Goal: Task Accomplishment & Management: Manage account settings

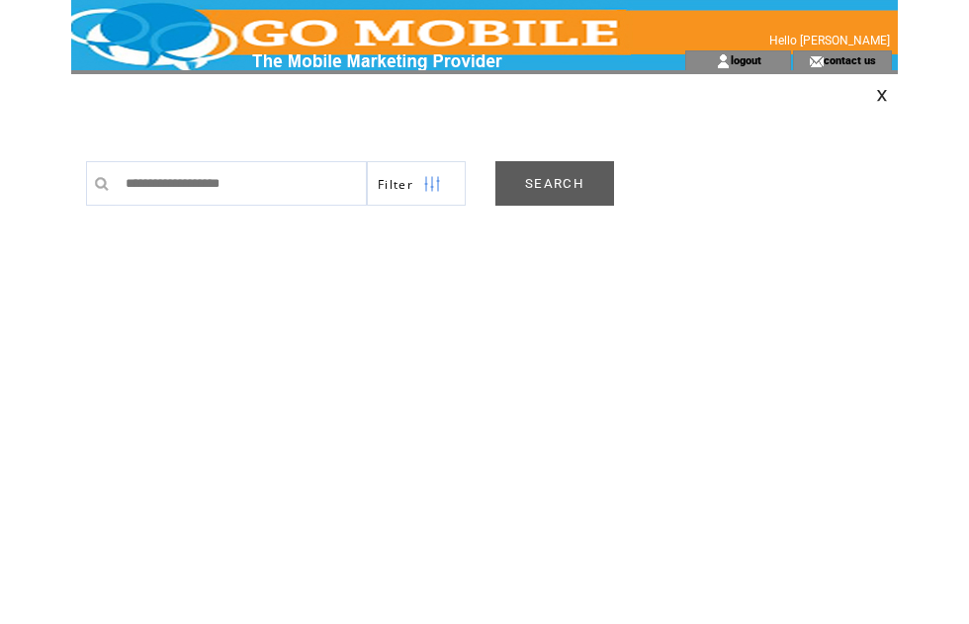
click at [557, 189] on link "SEARCH" at bounding box center [554, 183] width 119 height 44
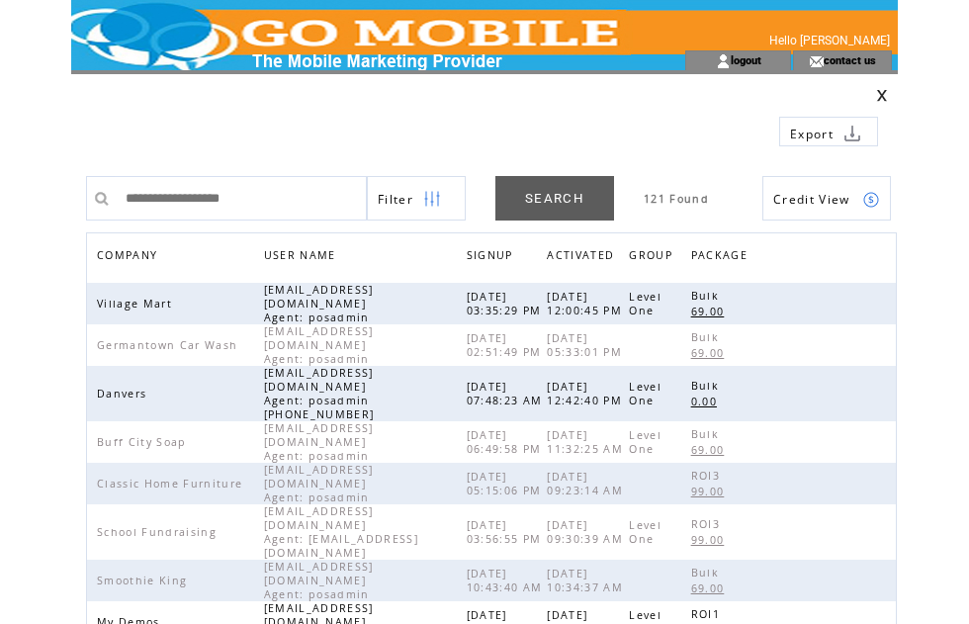
click at [147, 257] on span "COMPANY" at bounding box center [129, 257] width 65 height 29
click at [137, 259] on span "COMPANY" at bounding box center [129, 257] width 65 height 29
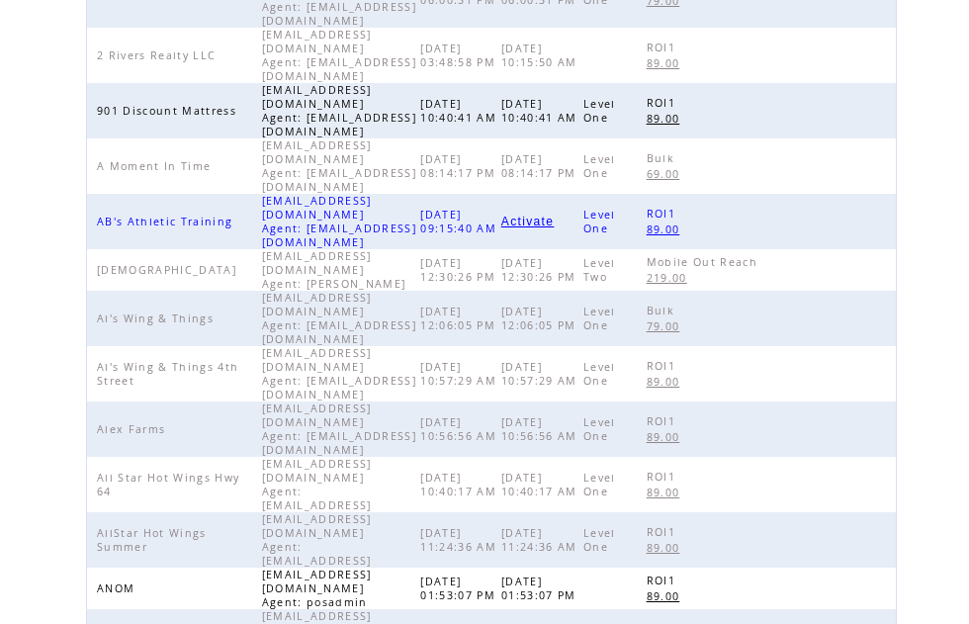
scroll to position [89, 0]
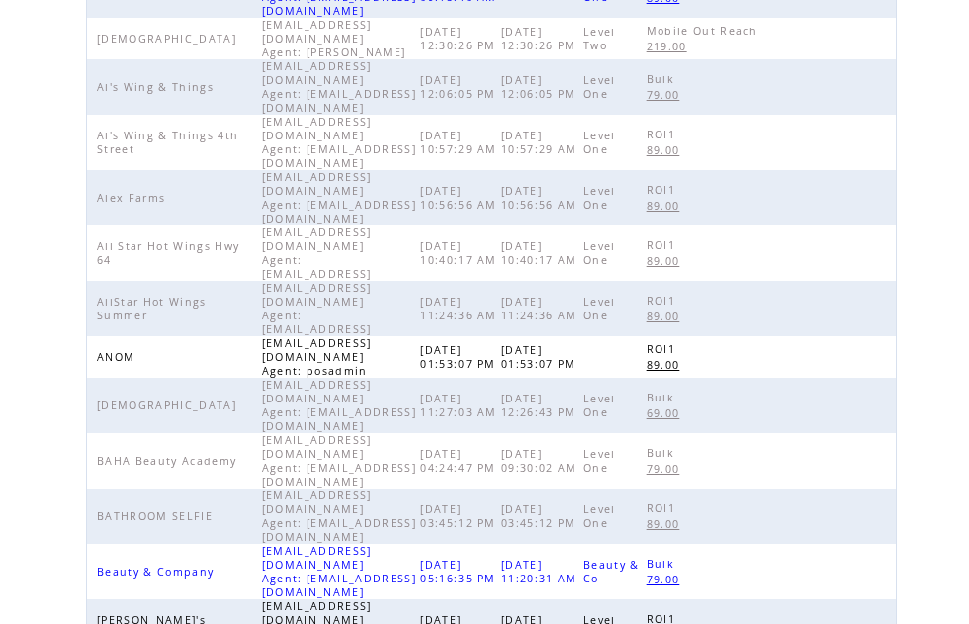
scroll to position [556, 0]
click at [878, 619] on link at bounding box center [871, 627] width 17 height 17
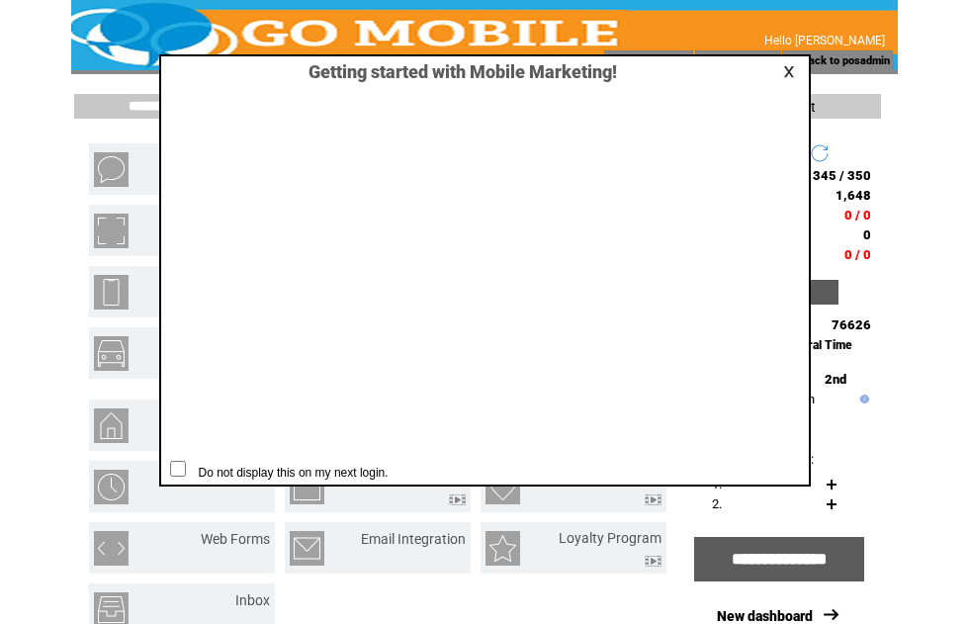
scroll to position [1, 0]
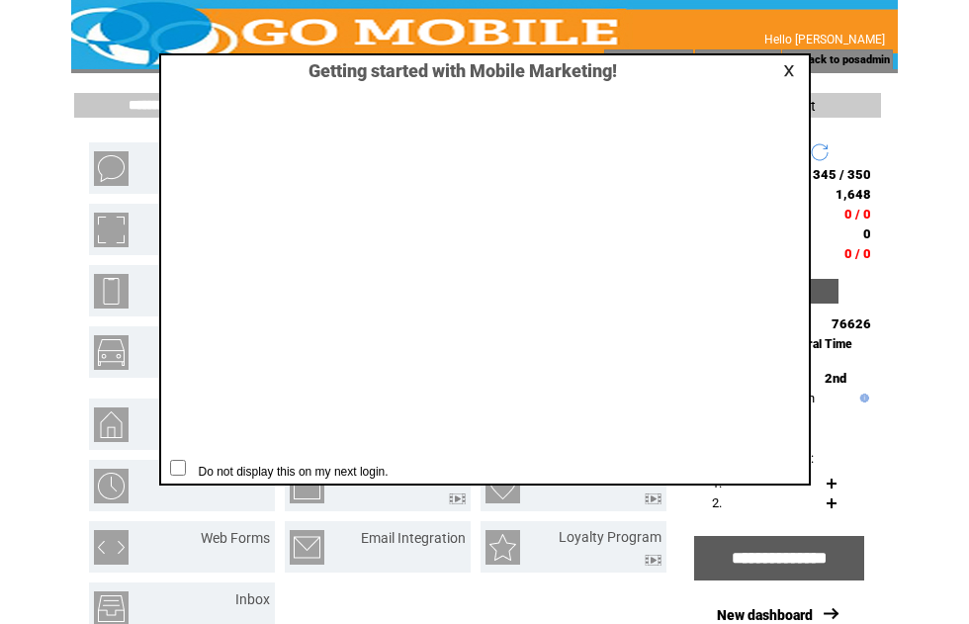
click at [790, 76] on link at bounding box center [792, 70] width 18 height 13
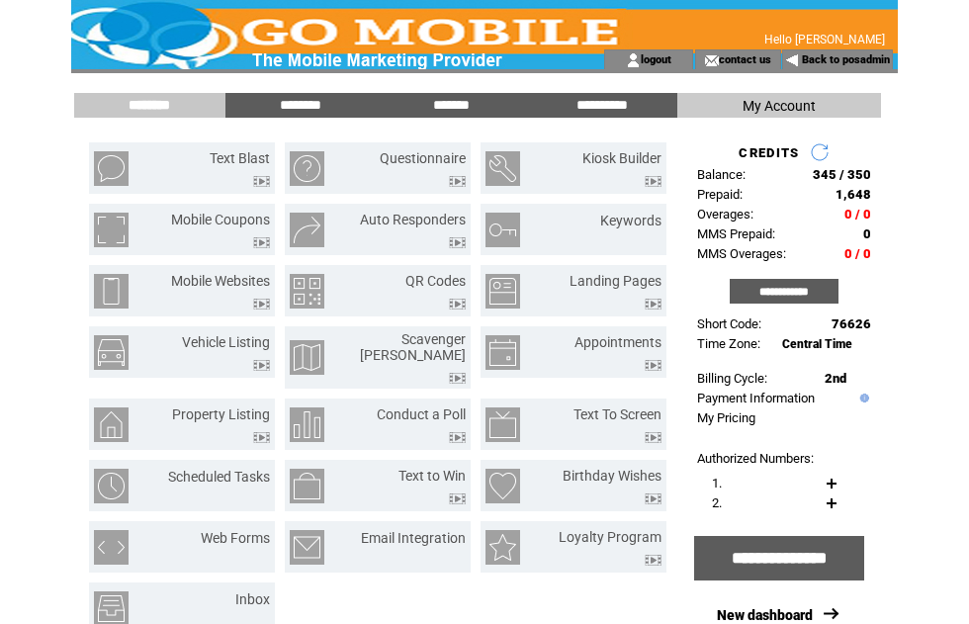
click at [254, 176] on img at bounding box center [261, 181] width 17 height 11
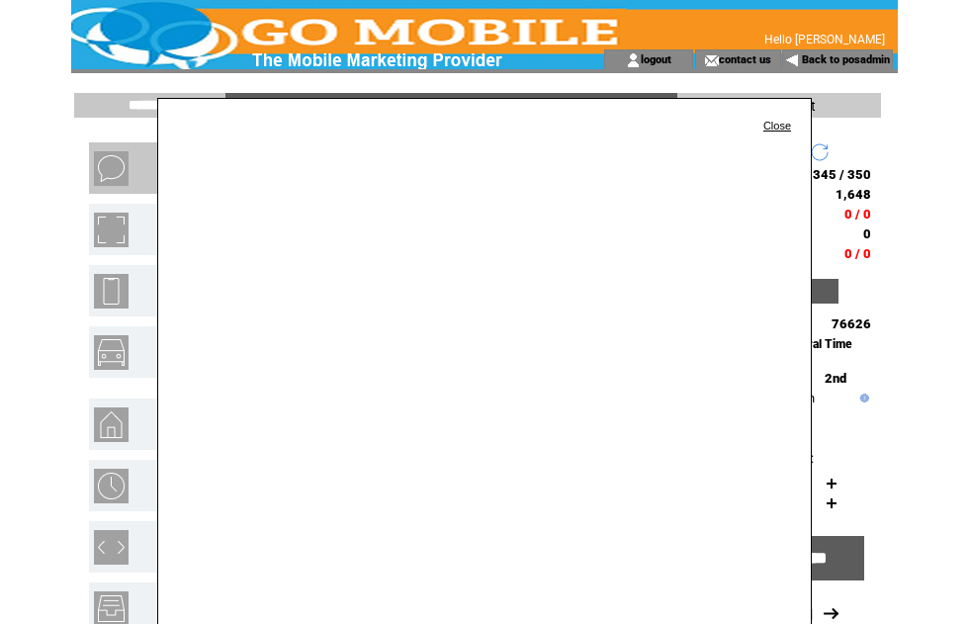
click at [777, 126] on link "Close" at bounding box center [777, 126] width 28 height 12
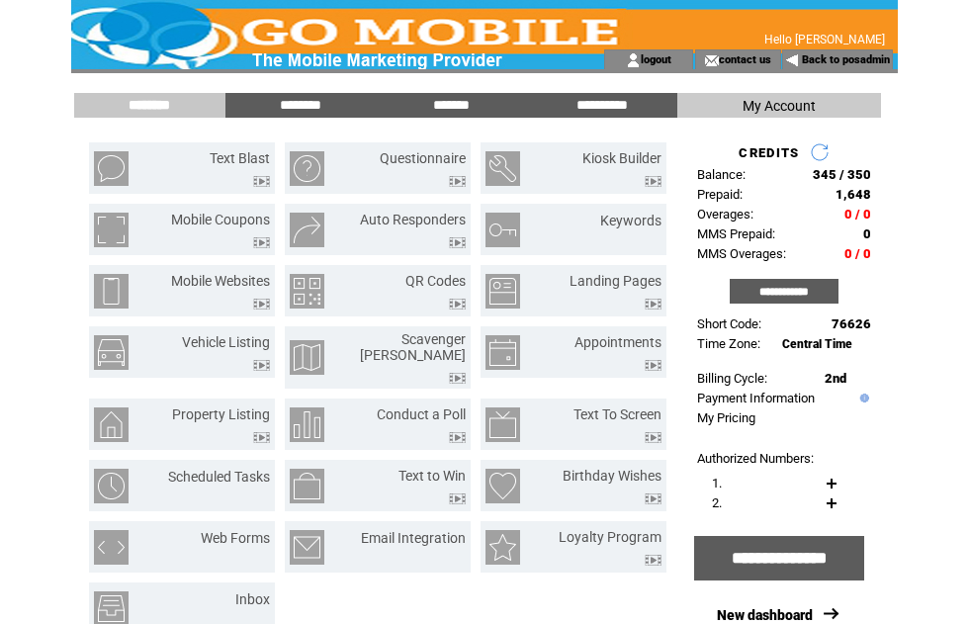
click at [304, 104] on input "********" at bounding box center [300, 105] width 148 height 17
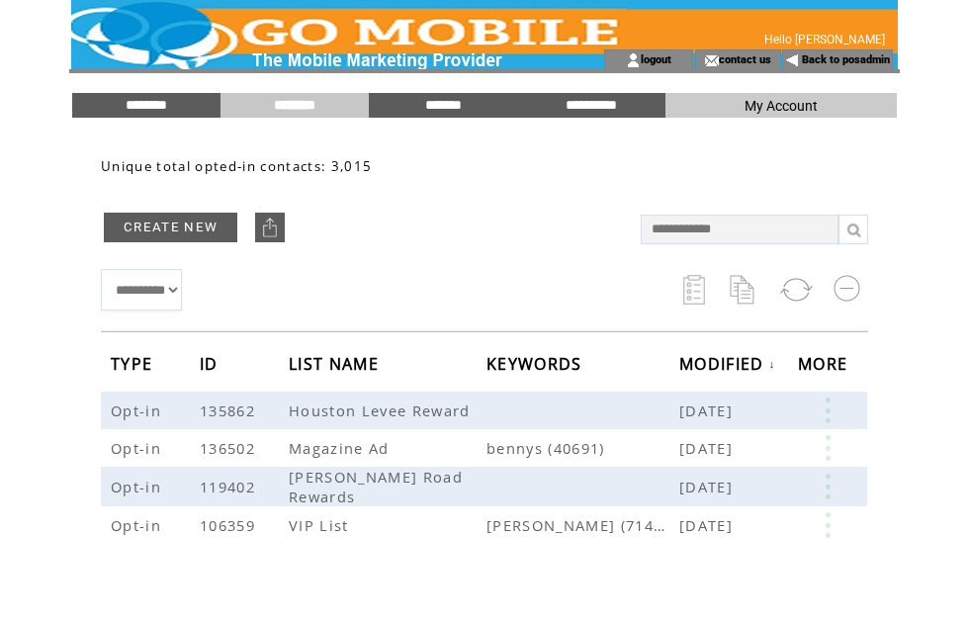
click at [158, 112] on input "********" at bounding box center [146, 105] width 148 height 17
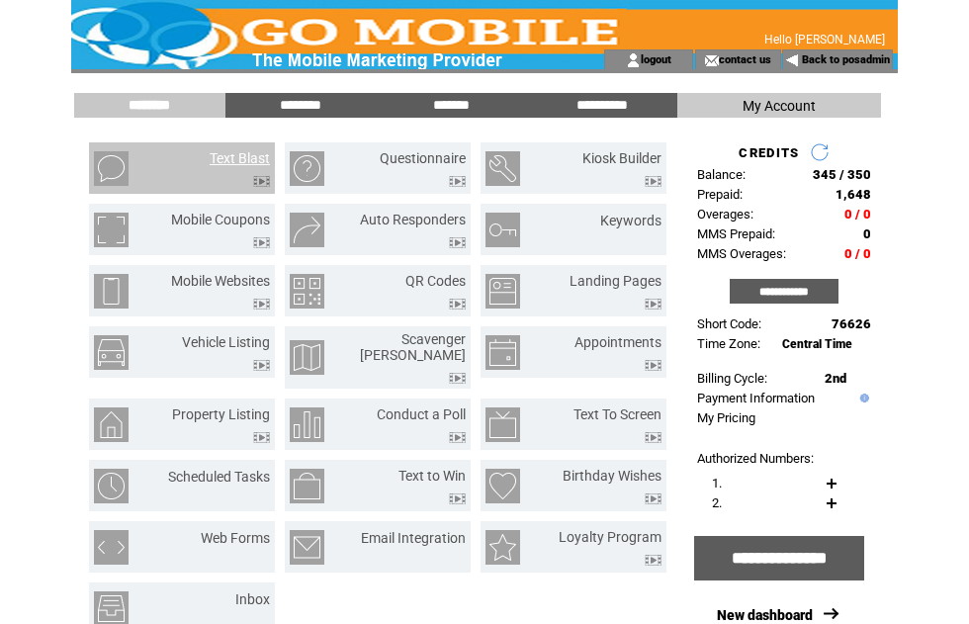
click at [248, 158] on link "Text Blast" at bounding box center [240, 158] width 60 height 16
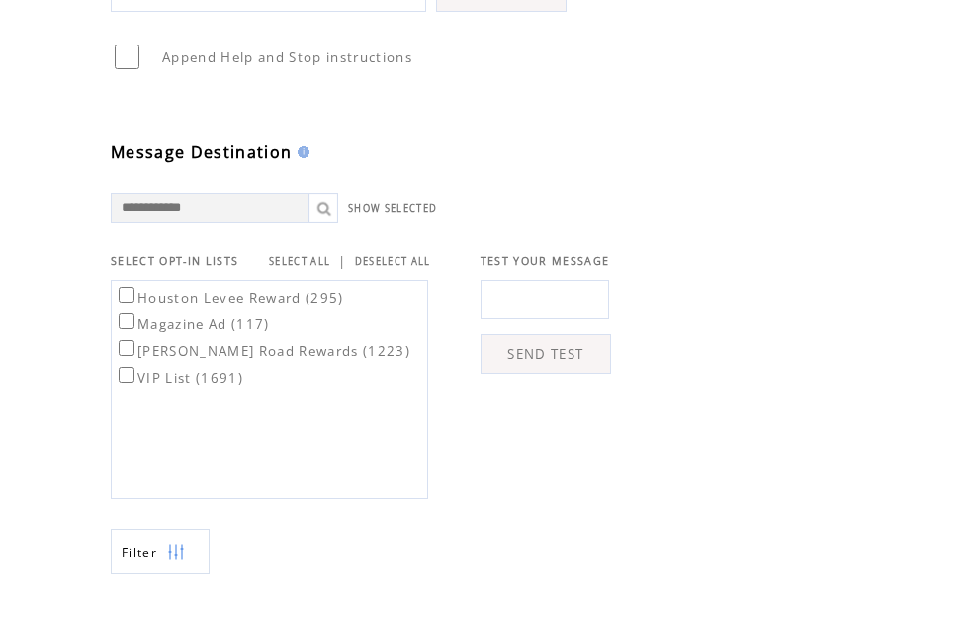
scroll to position [454, 0]
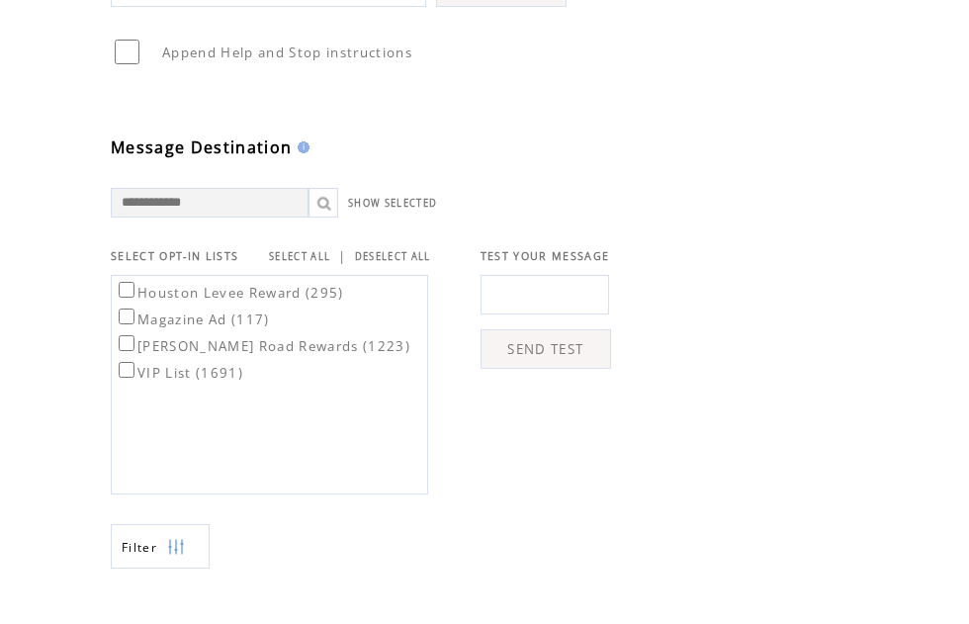
click at [326, 263] on link "SELECT ALL" at bounding box center [299, 256] width 61 height 13
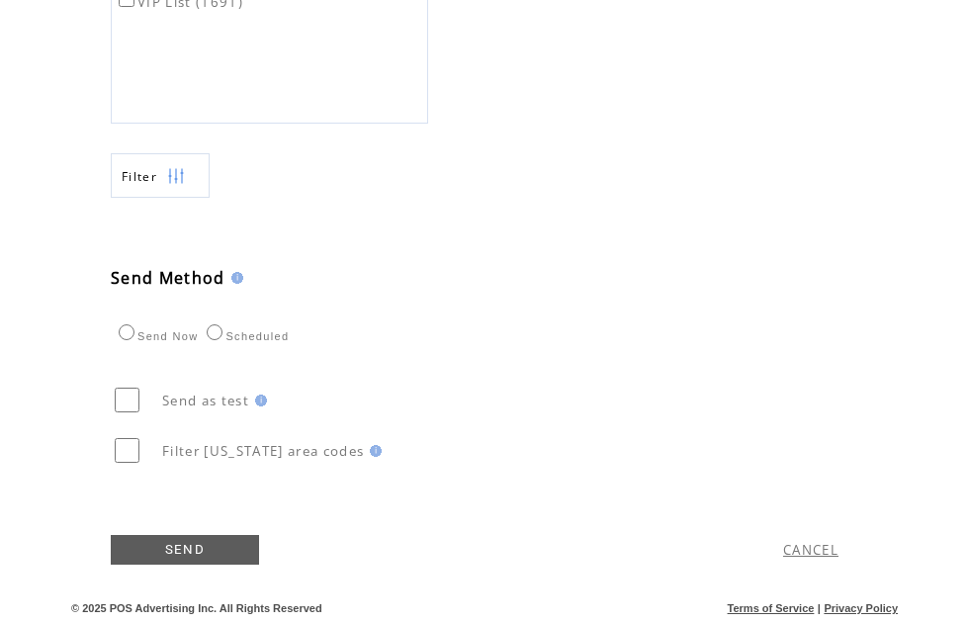
scroll to position [827, 0]
click at [179, 199] on img at bounding box center [176, 176] width 18 height 44
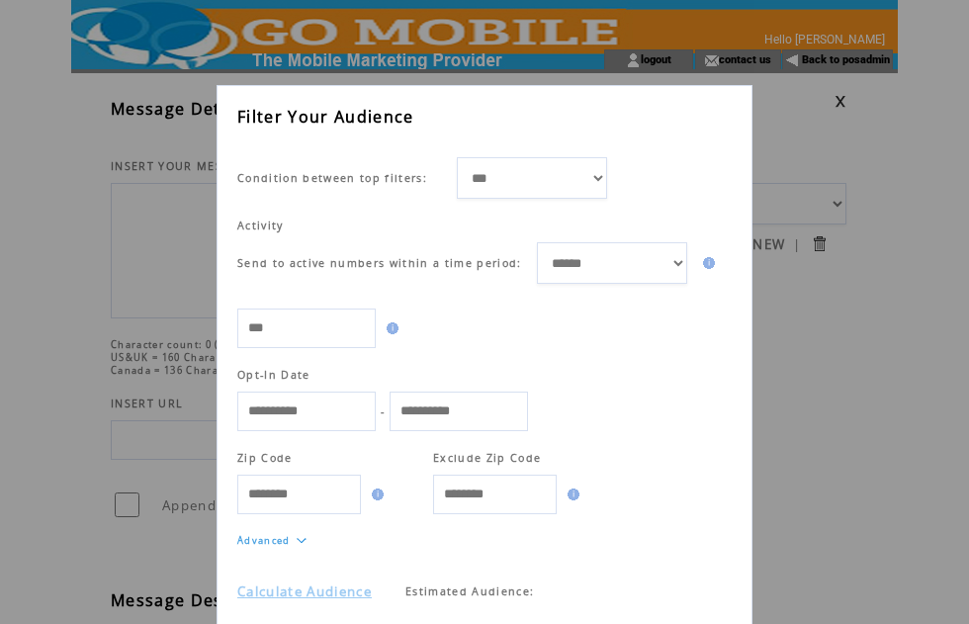
scroll to position [33, 0]
click at [349, 601] on link "Calculate Audience" at bounding box center [304, 592] width 134 height 18
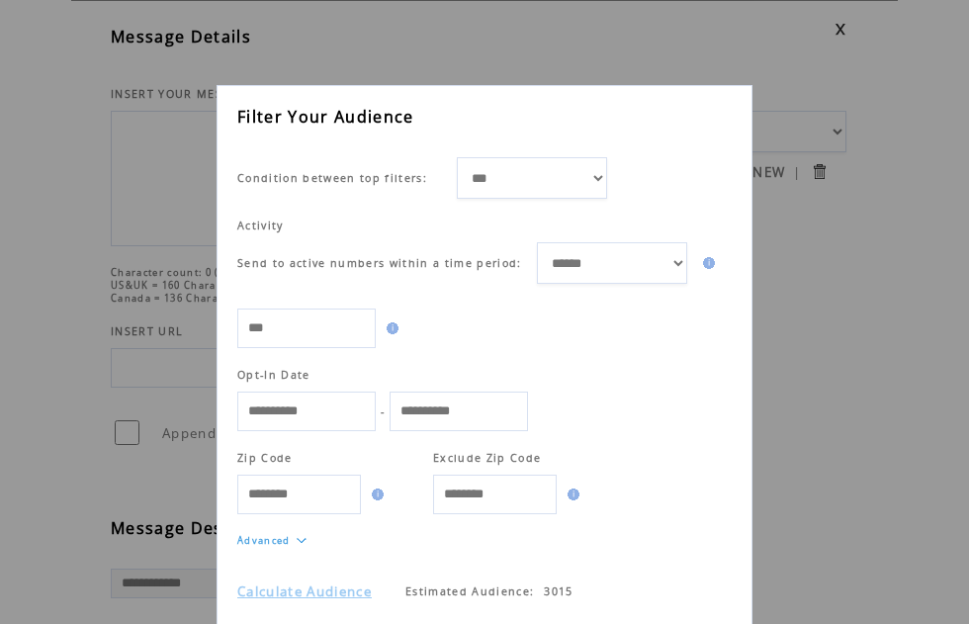
scroll to position [70, 0]
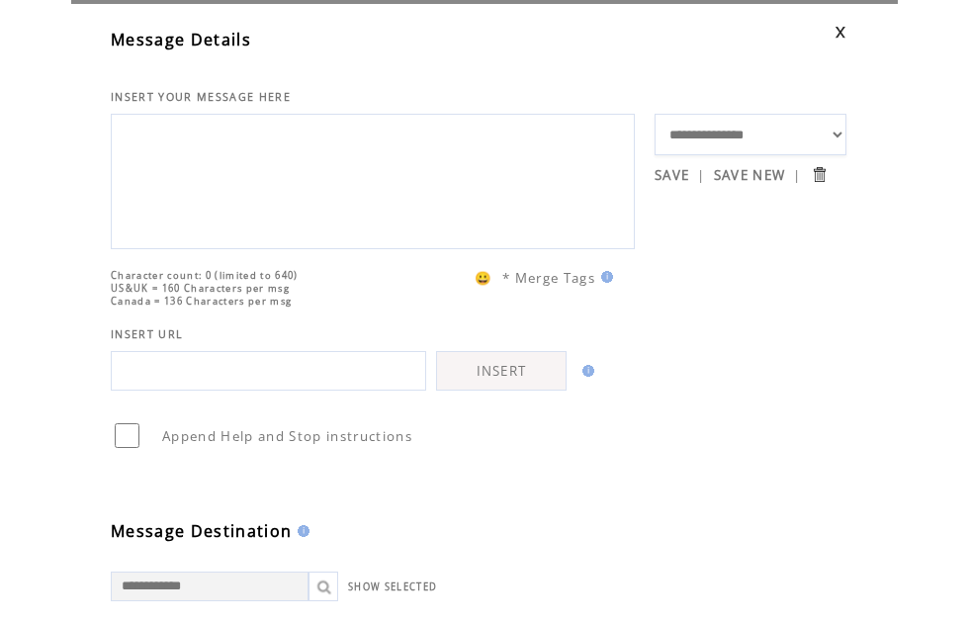
scroll to position [136, 0]
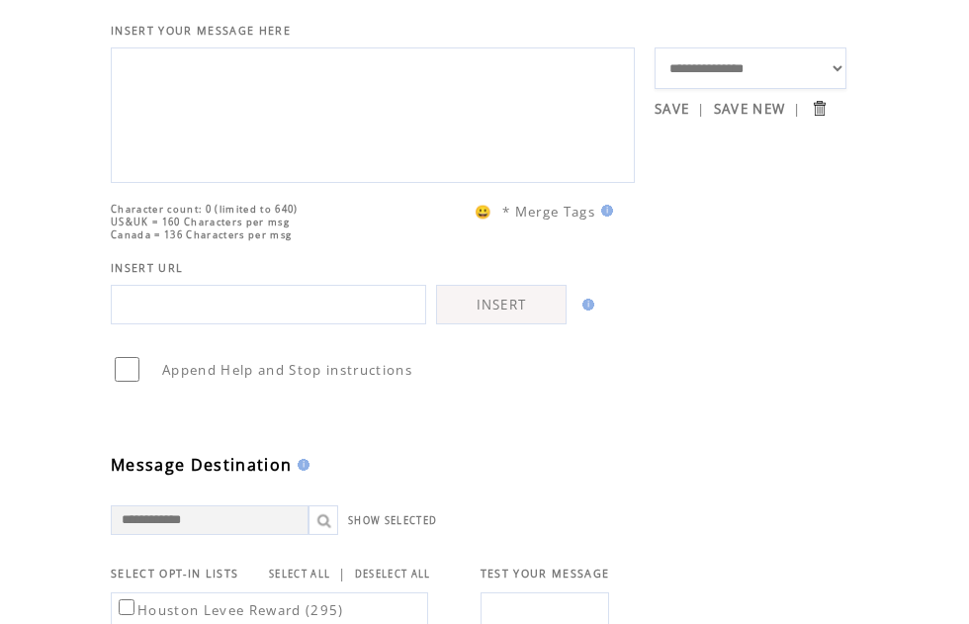
click at [815, 452] on table "**********" at bounding box center [479, 491] width 736 height 1086
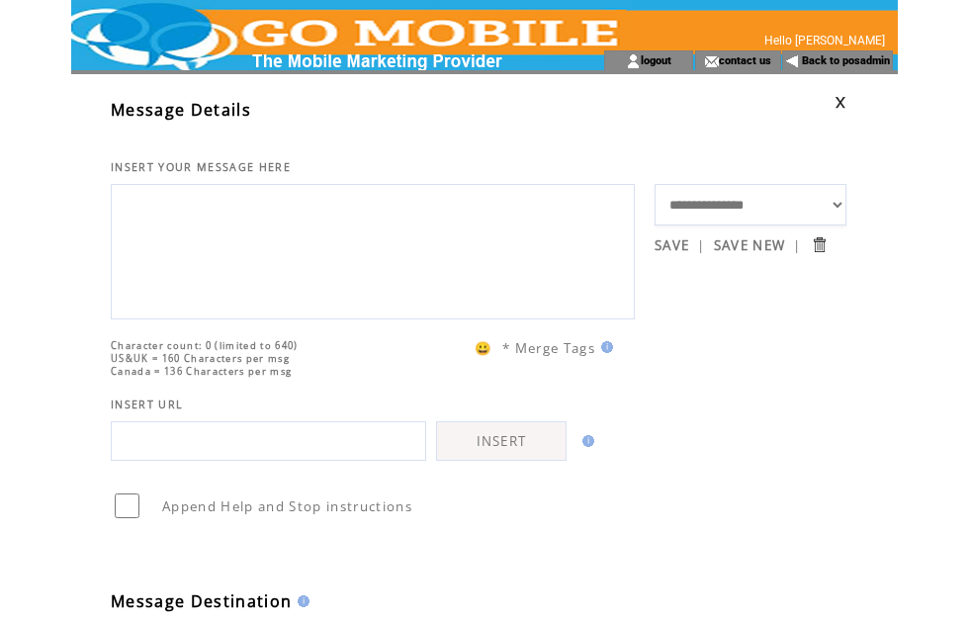
scroll to position [15, 0]
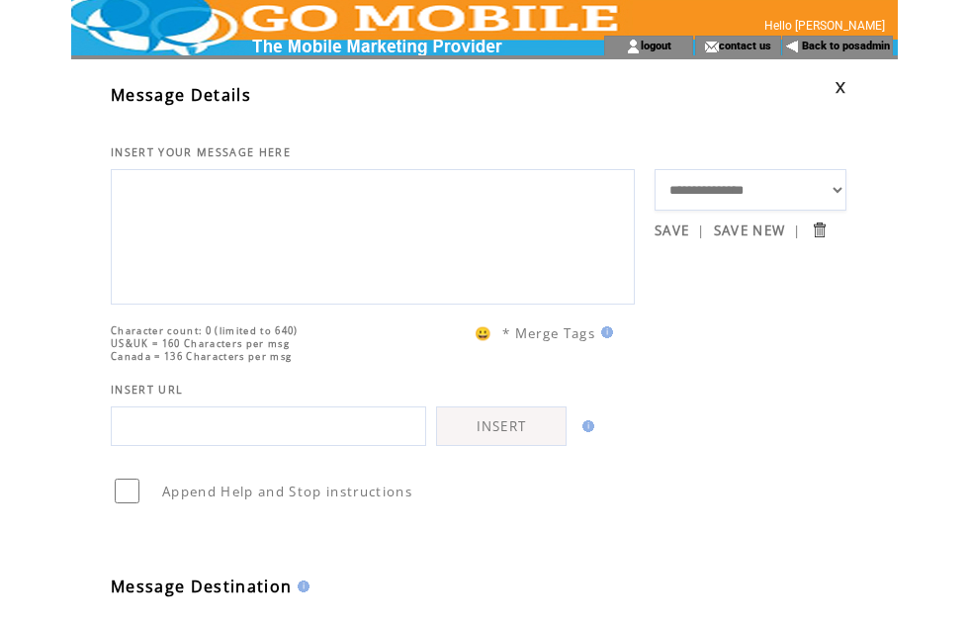
click at [843, 87] on link at bounding box center [841, 87] width 12 height 13
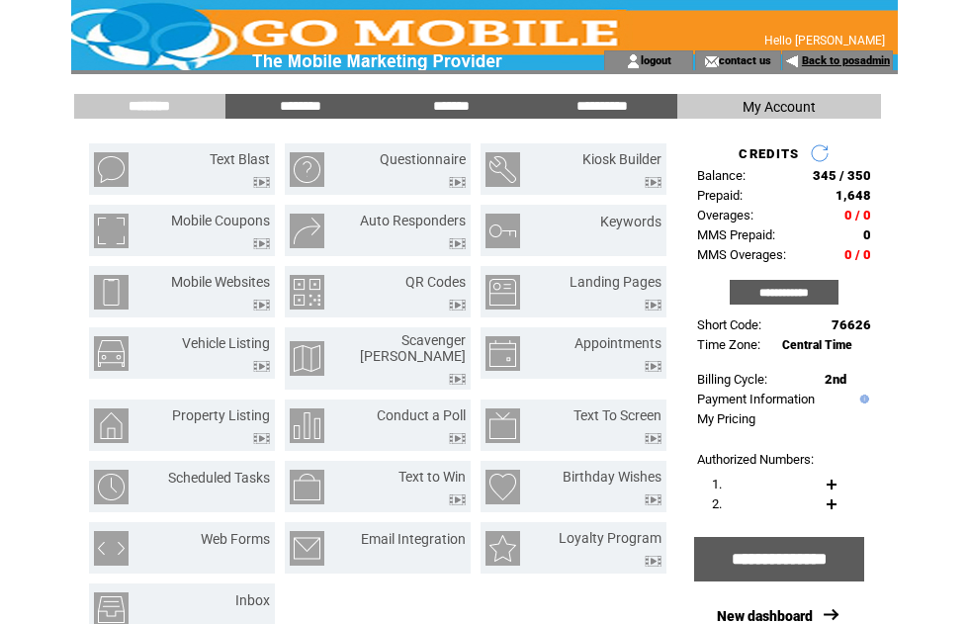
click at [847, 59] on link "Back to posadmin" at bounding box center [846, 60] width 88 height 13
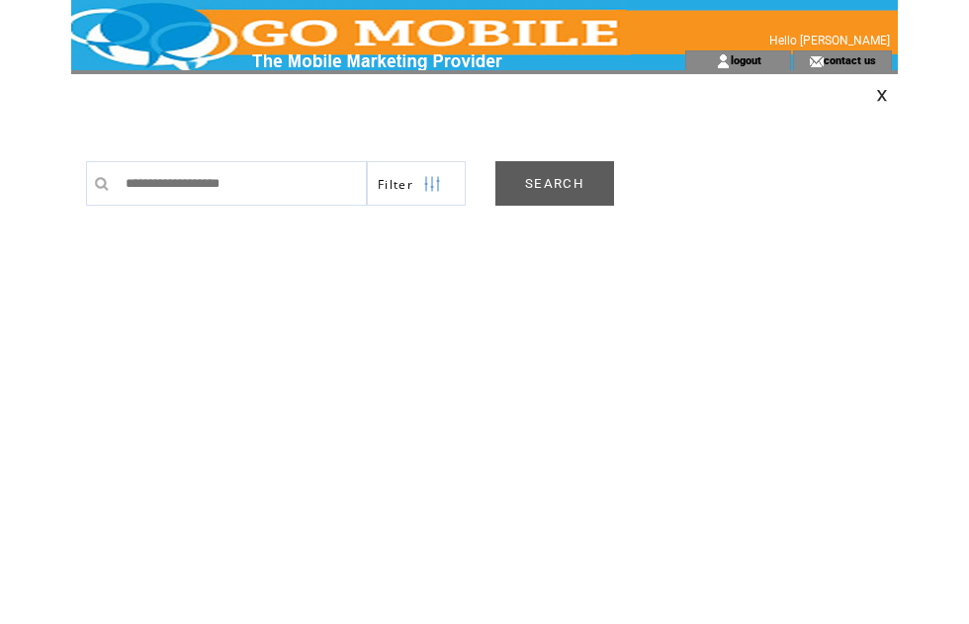
click at [562, 192] on link "SEARCH" at bounding box center [554, 183] width 119 height 44
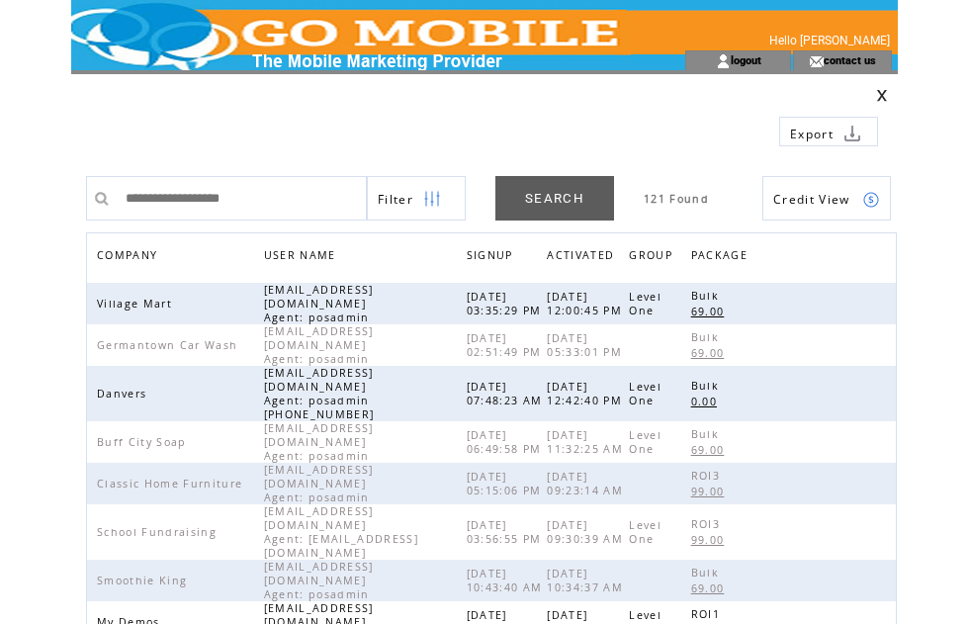
click at [145, 256] on span "COMPANY" at bounding box center [129, 257] width 65 height 29
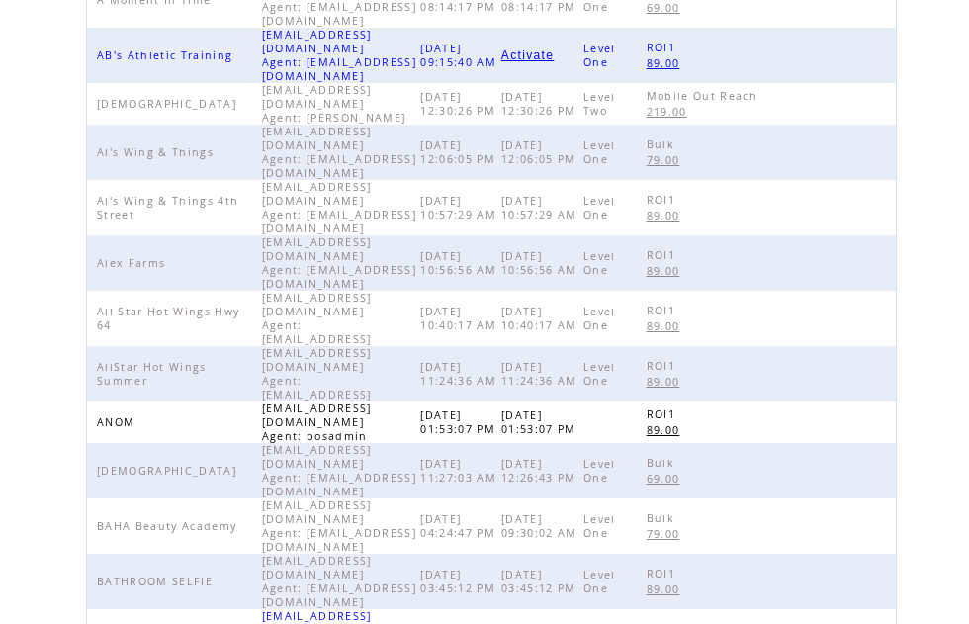
scroll to position [491, 0]
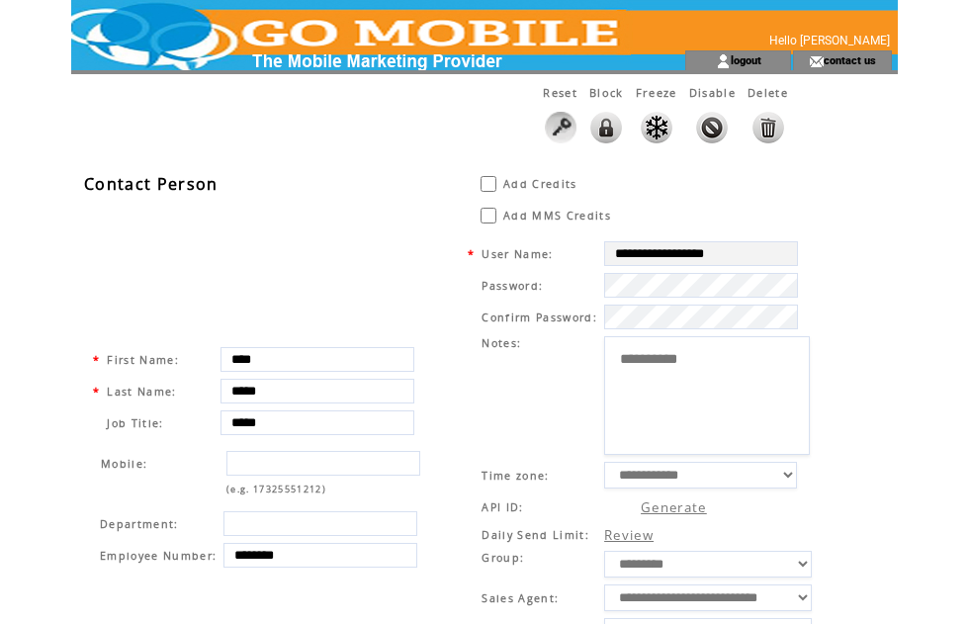
click at [494, 178] on td at bounding box center [488, 184] width 25 height 24
click at [497, 178] on table "Add Credits *" at bounding box center [642, 184] width 336 height 28
click at [502, 182] on td "Add Credits" at bounding box center [560, 184] width 116 height 24
click at [503, 182] on span "Add Credits" at bounding box center [540, 184] width 74 height 14
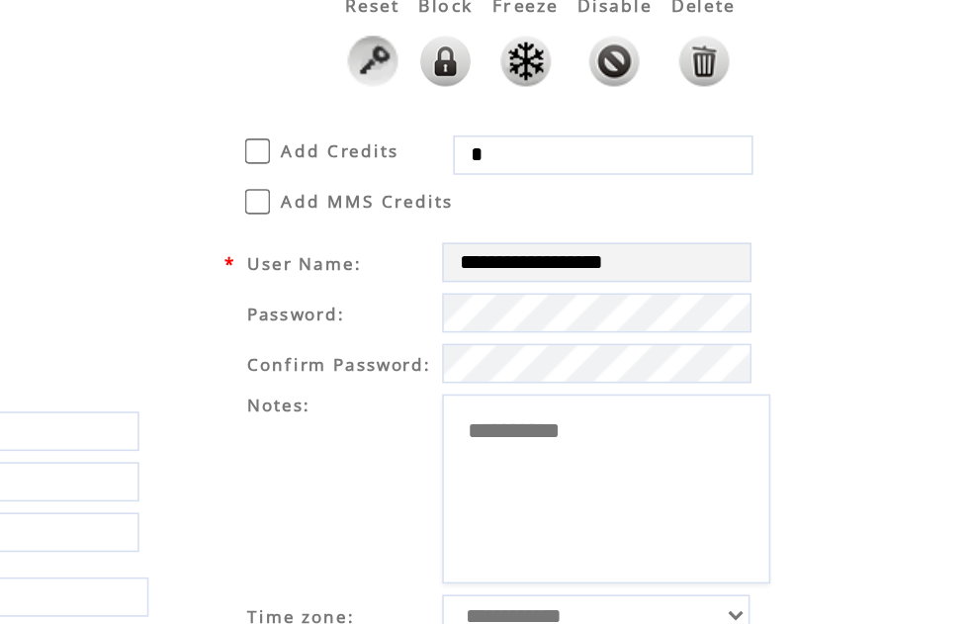
click at [611, 174] on input "*" at bounding box center [705, 186] width 188 height 25
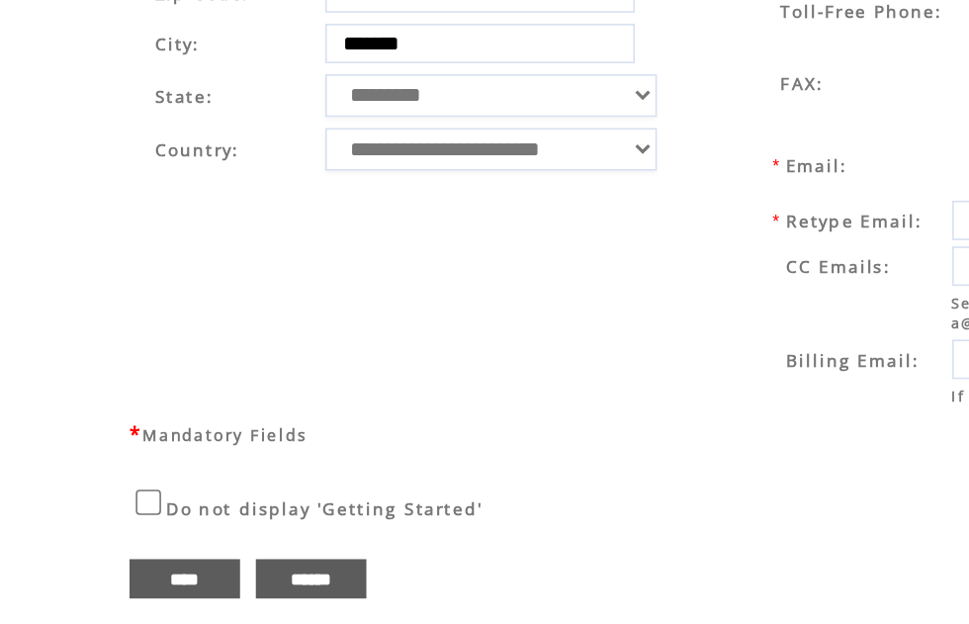
scroll to position [684, 0]
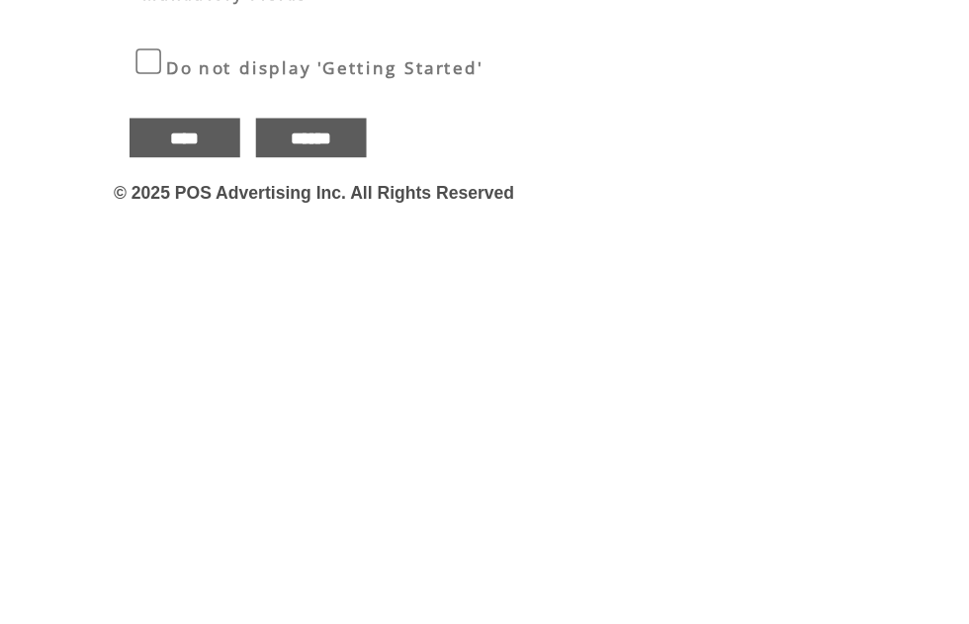
type input "****"
click at [124, 562] on input "****" at bounding box center [115, 574] width 69 height 25
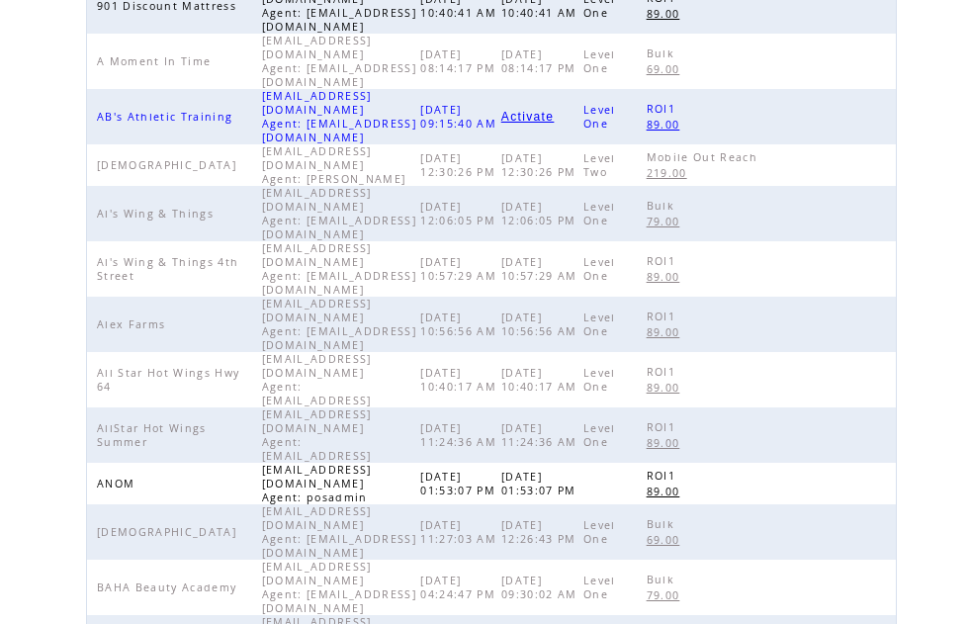
scroll to position [430, 0]
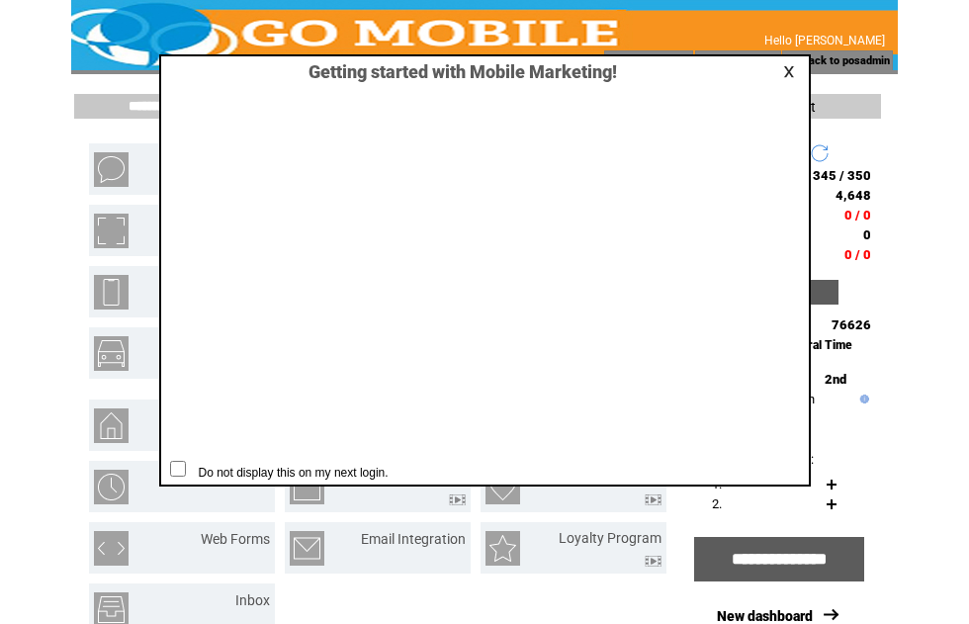
scroll to position [1, 0]
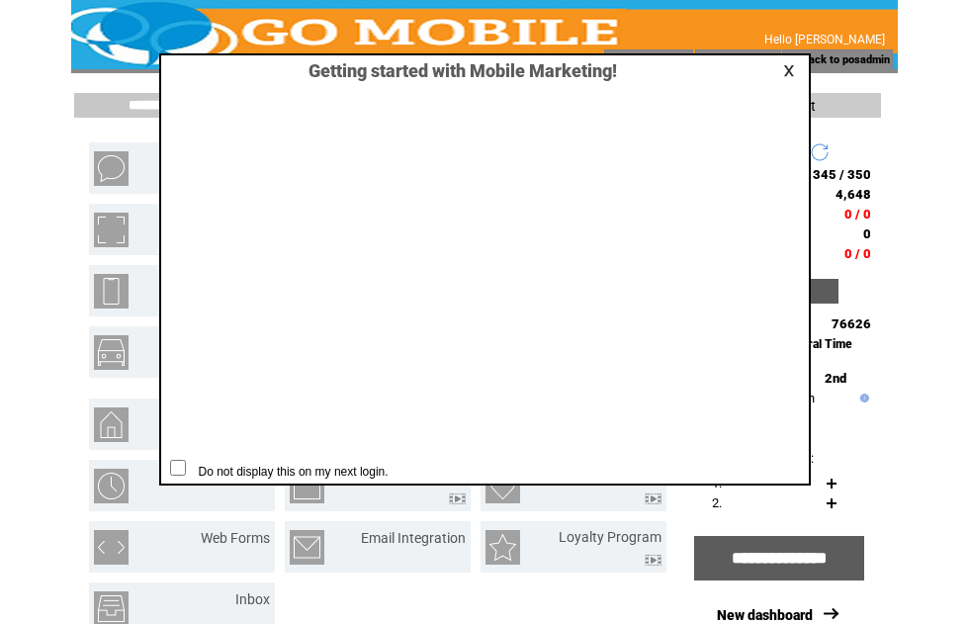
click at [791, 68] on link at bounding box center [792, 70] width 18 height 13
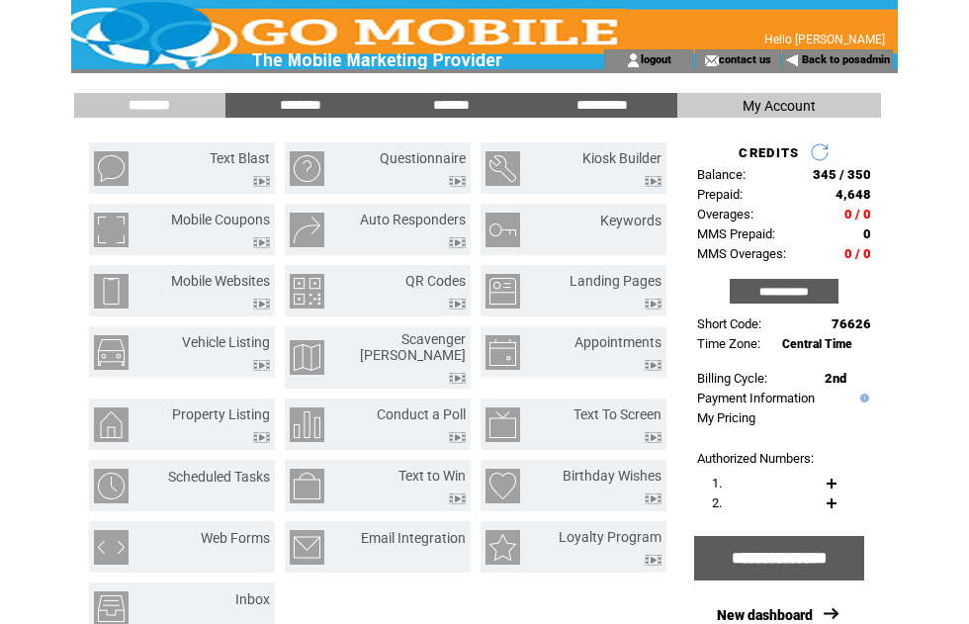
click at [844, 62] on link "Back to posadmin" at bounding box center [846, 59] width 88 height 13
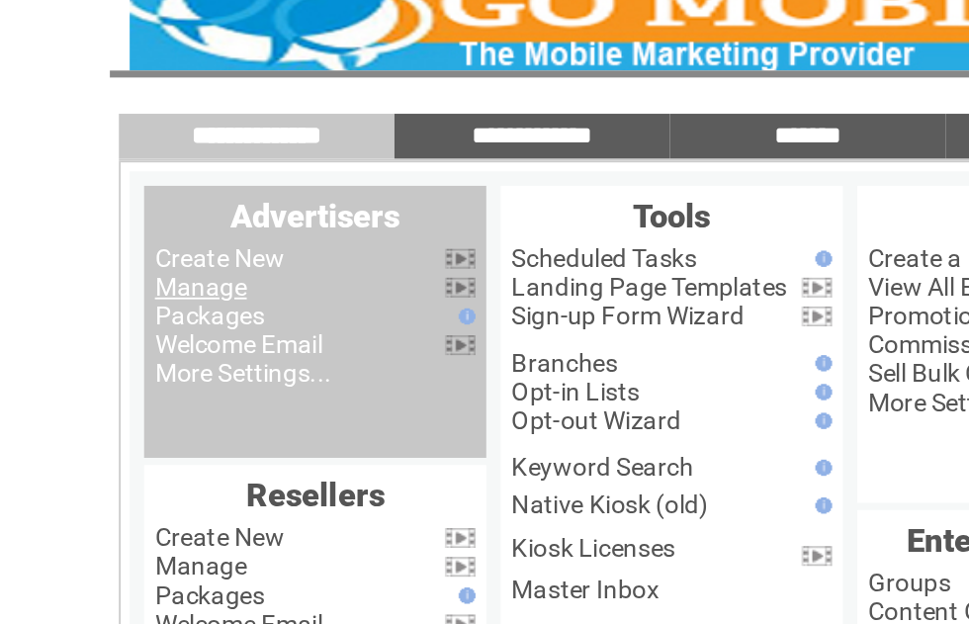
click at [134, 181] on link "Manage" at bounding box center [110, 189] width 50 height 16
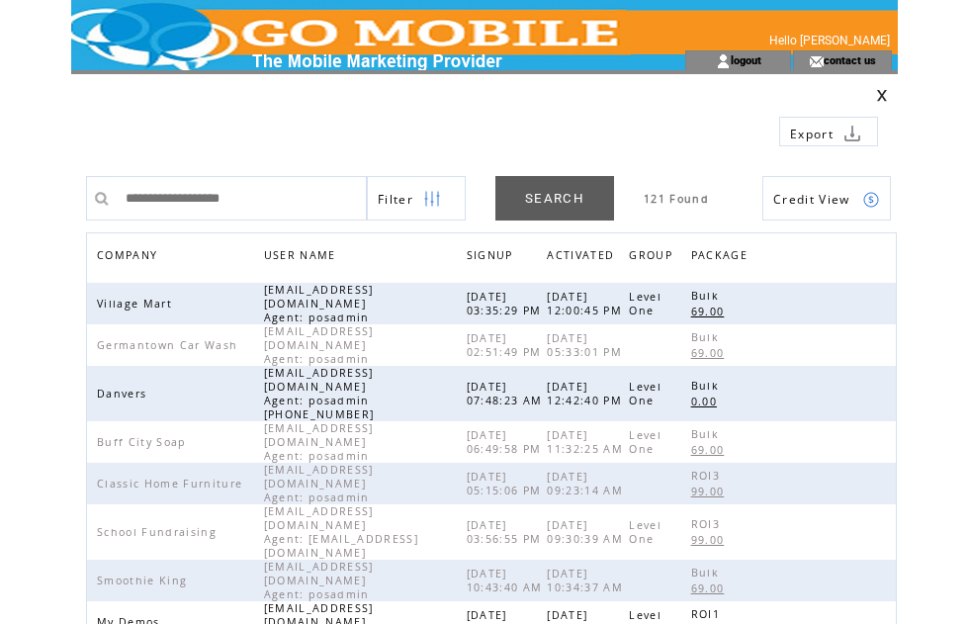
click at [150, 262] on span "COMPANY" at bounding box center [129, 257] width 65 height 29
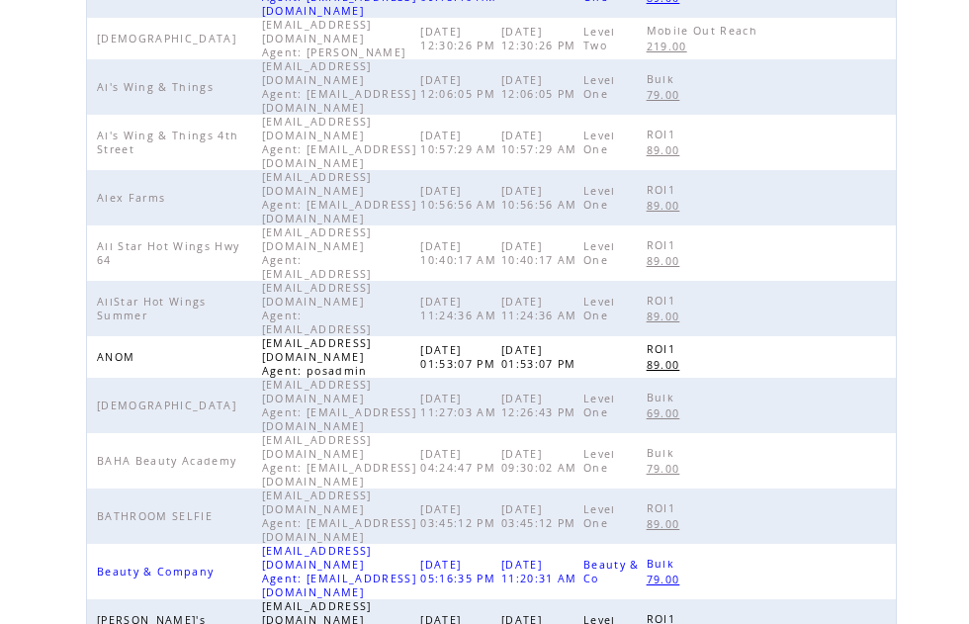
scroll to position [556, 0]
click at [880, 619] on link at bounding box center [871, 627] width 17 height 17
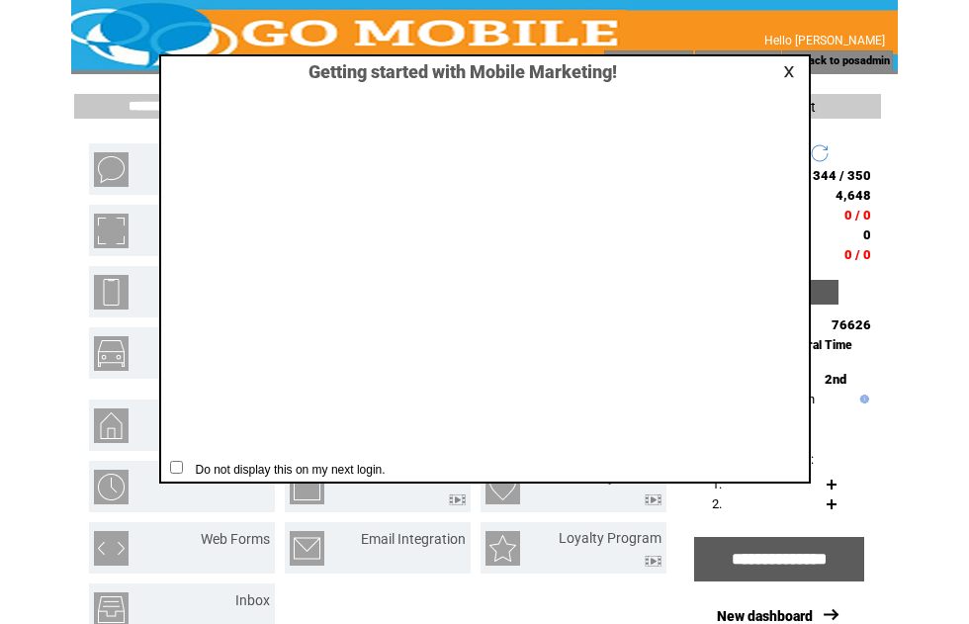
scroll to position [1, 0]
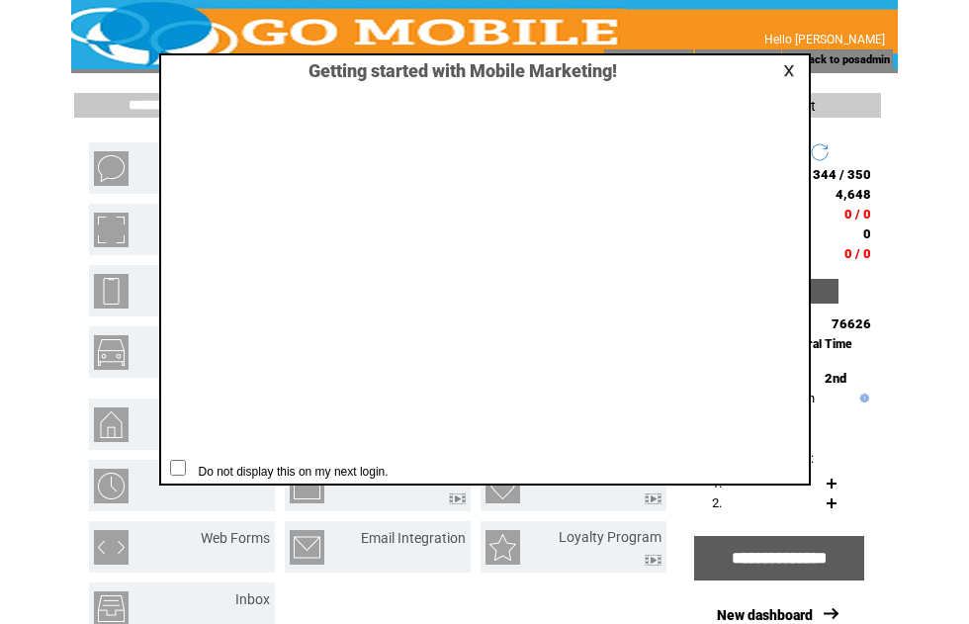
click at [794, 68] on link at bounding box center [792, 70] width 18 height 13
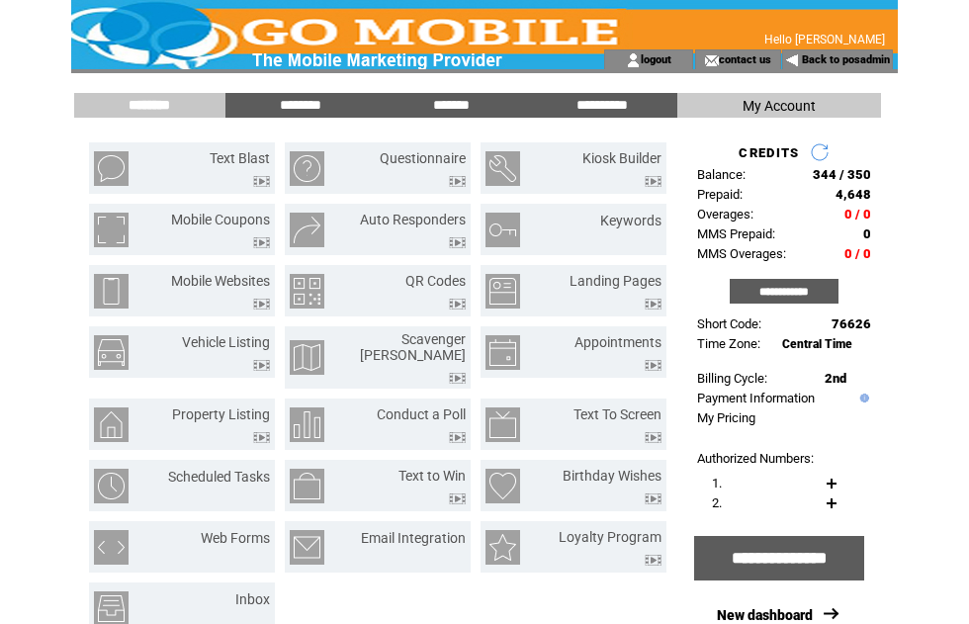
scroll to position [0, 0]
